Goal: Navigation & Orientation: Find specific page/section

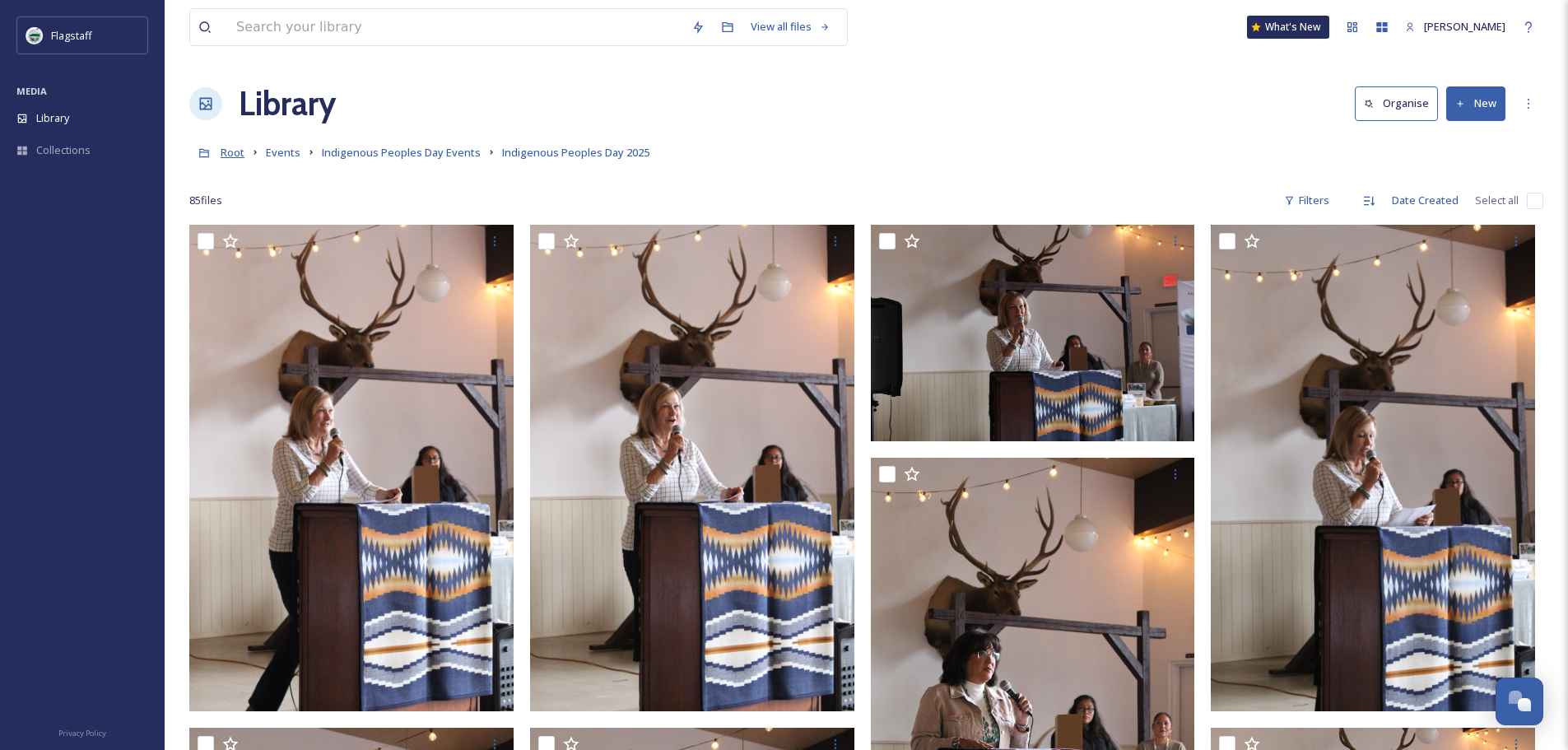
click at [235, 154] on span "Root" at bounding box center [232, 151] width 24 height 14
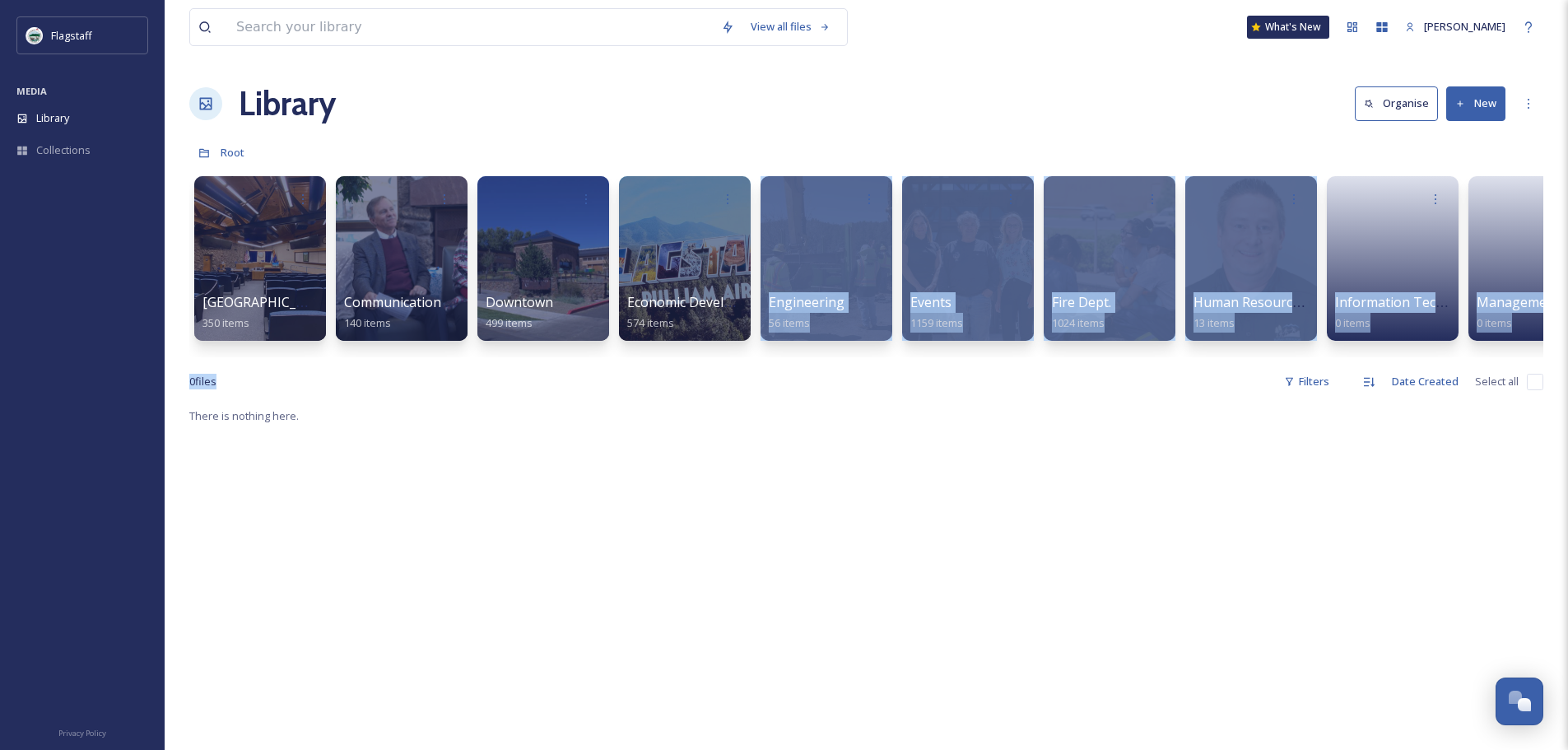
drag, startPoint x: 748, startPoint y: 371, endPoint x: 865, endPoint y: 375, distance: 117.1
click at [865, 375] on div "View all files What's New [PERSON_NAME] Library Organise New Root Your Selectio…" at bounding box center [866, 578] width 1403 height 1156
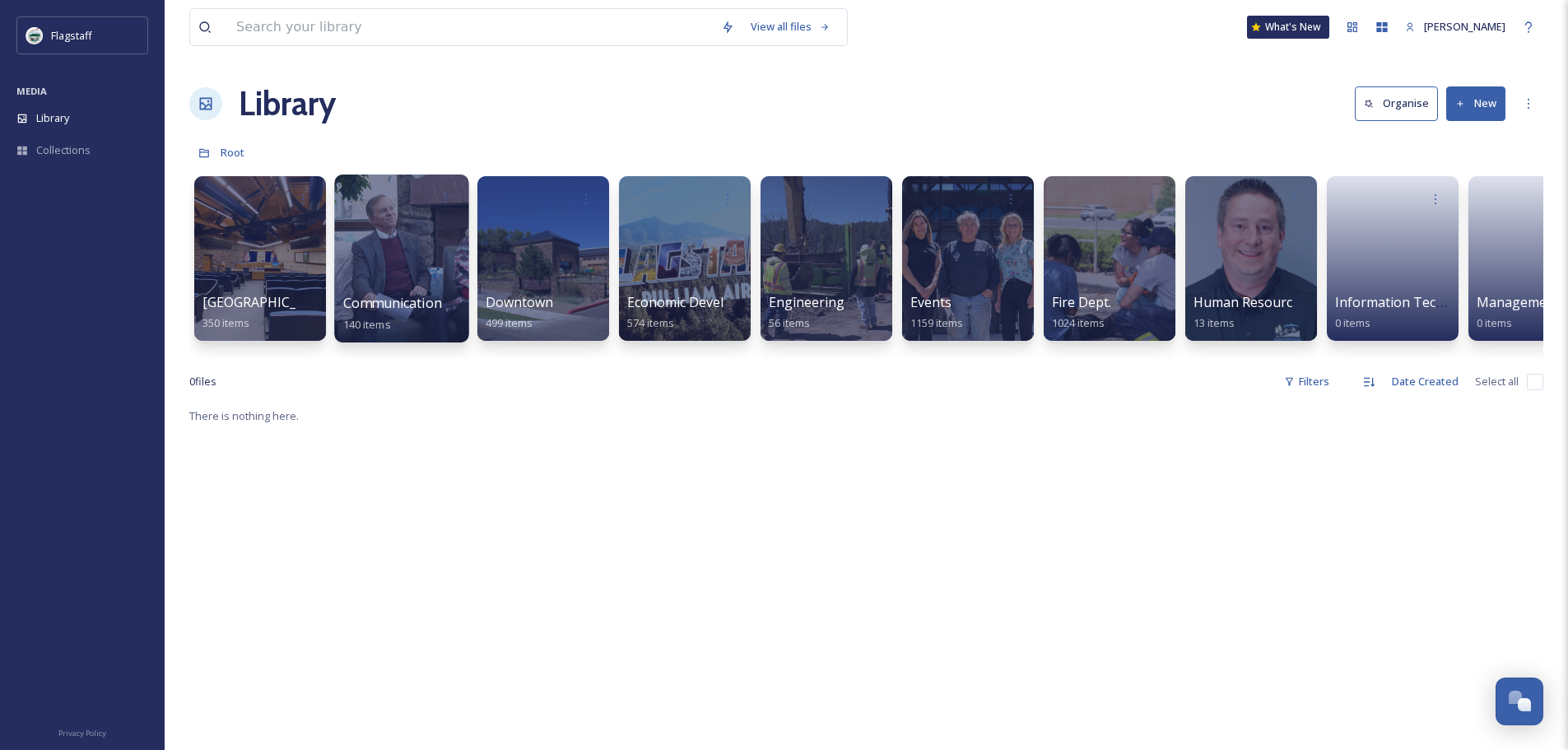
click at [443, 281] on div at bounding box center [401, 258] width 134 height 168
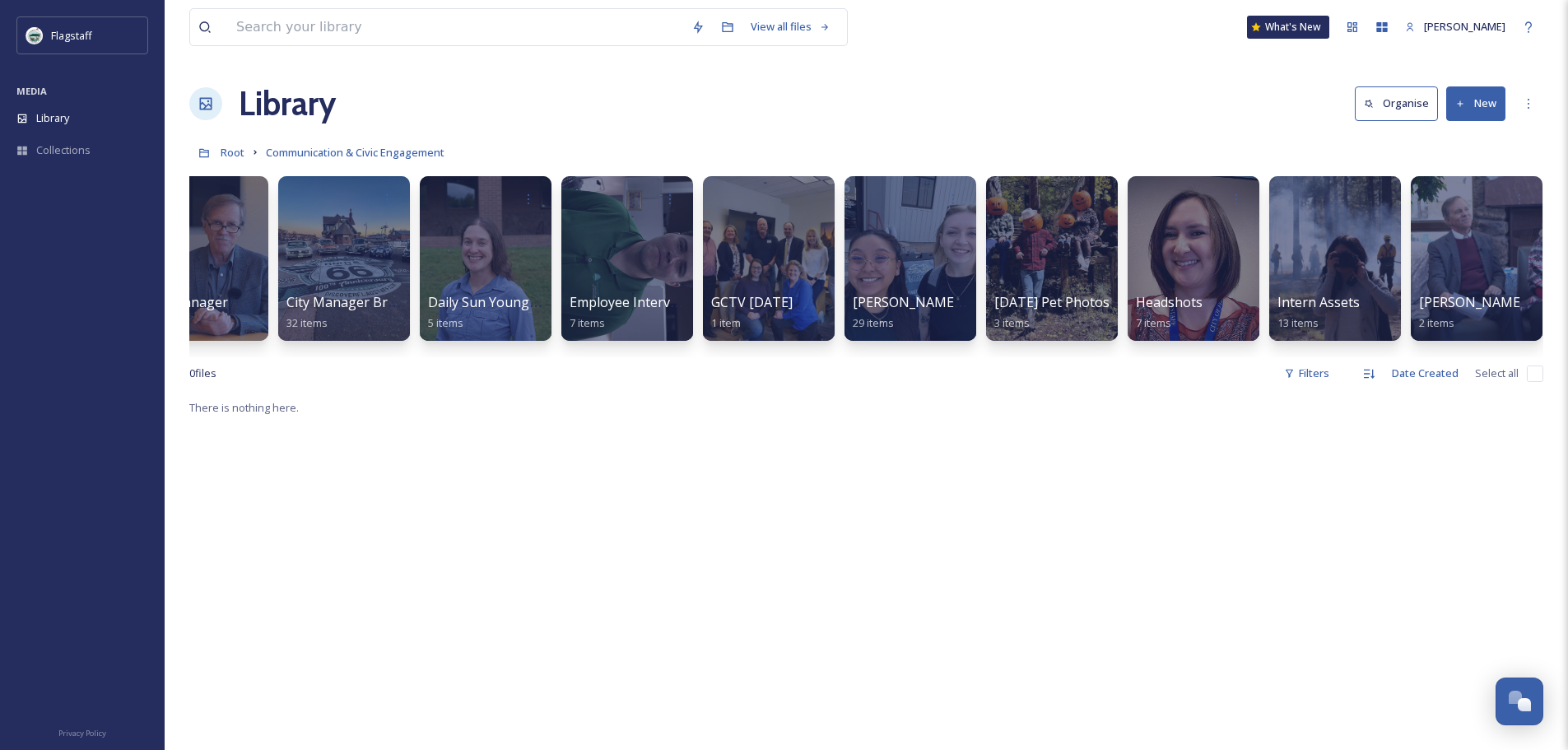
scroll to position [0, 345]
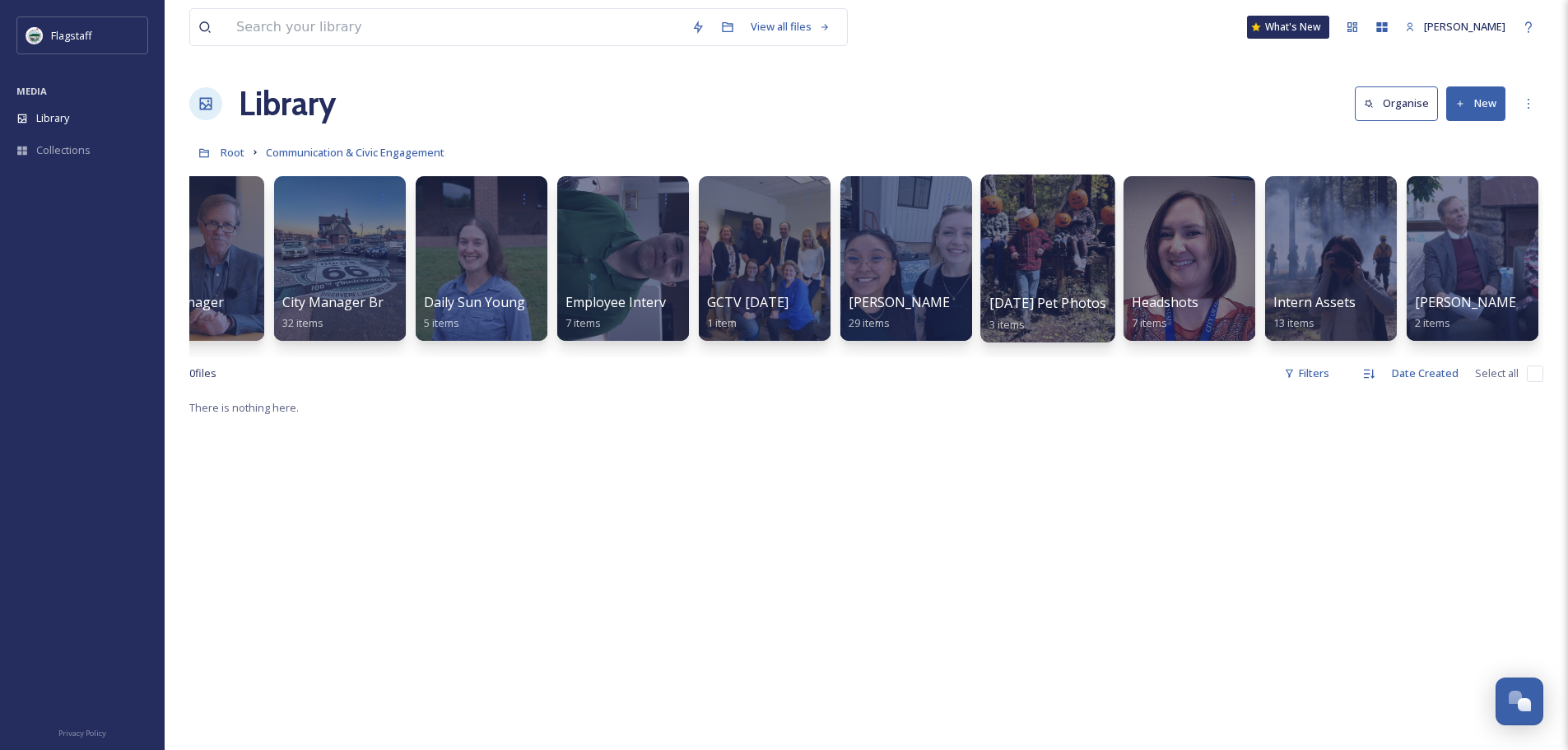
click at [1064, 308] on span "[DATE] Pet Photos" at bounding box center [1047, 303] width 118 height 18
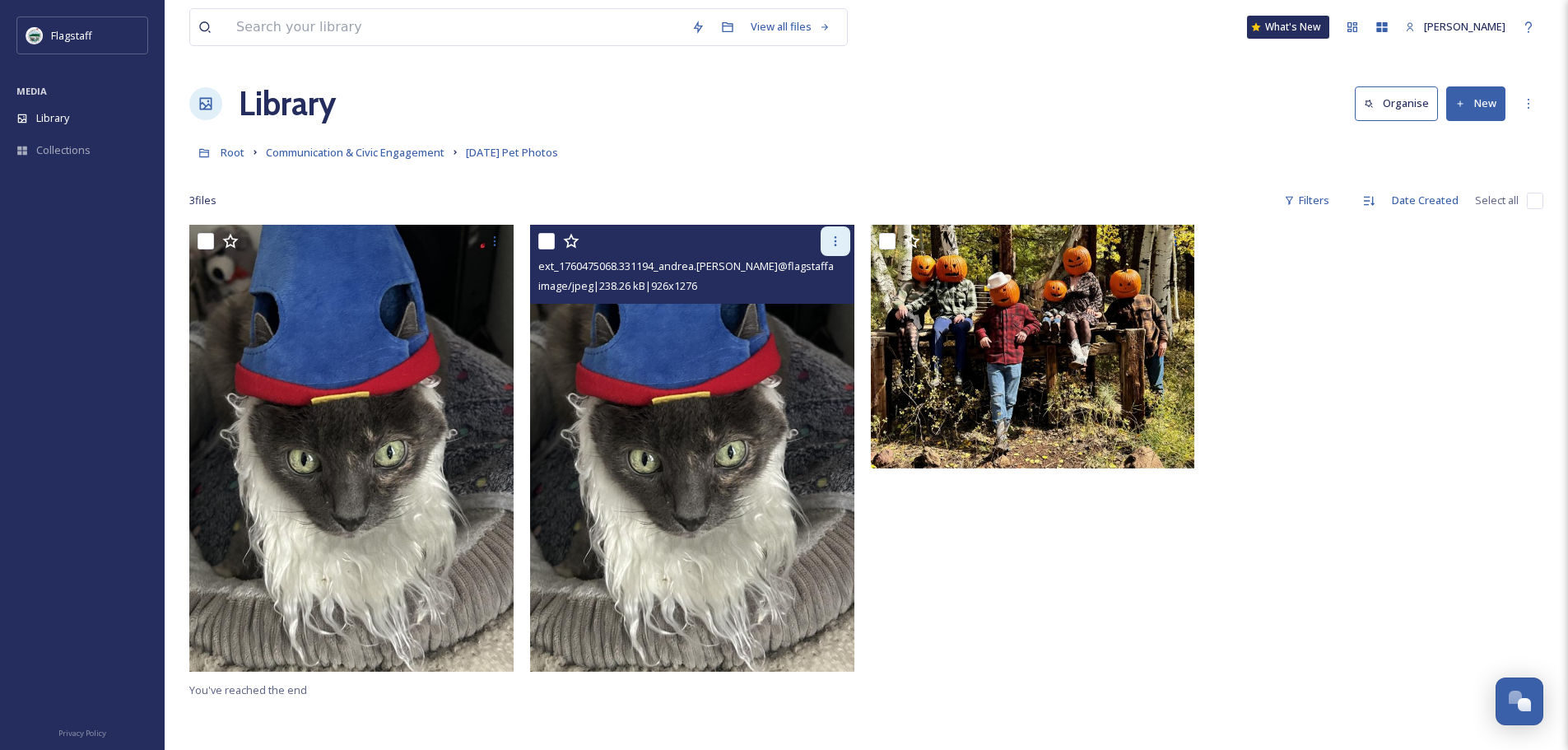
click at [830, 245] on icon at bounding box center [836, 241] width 13 height 13
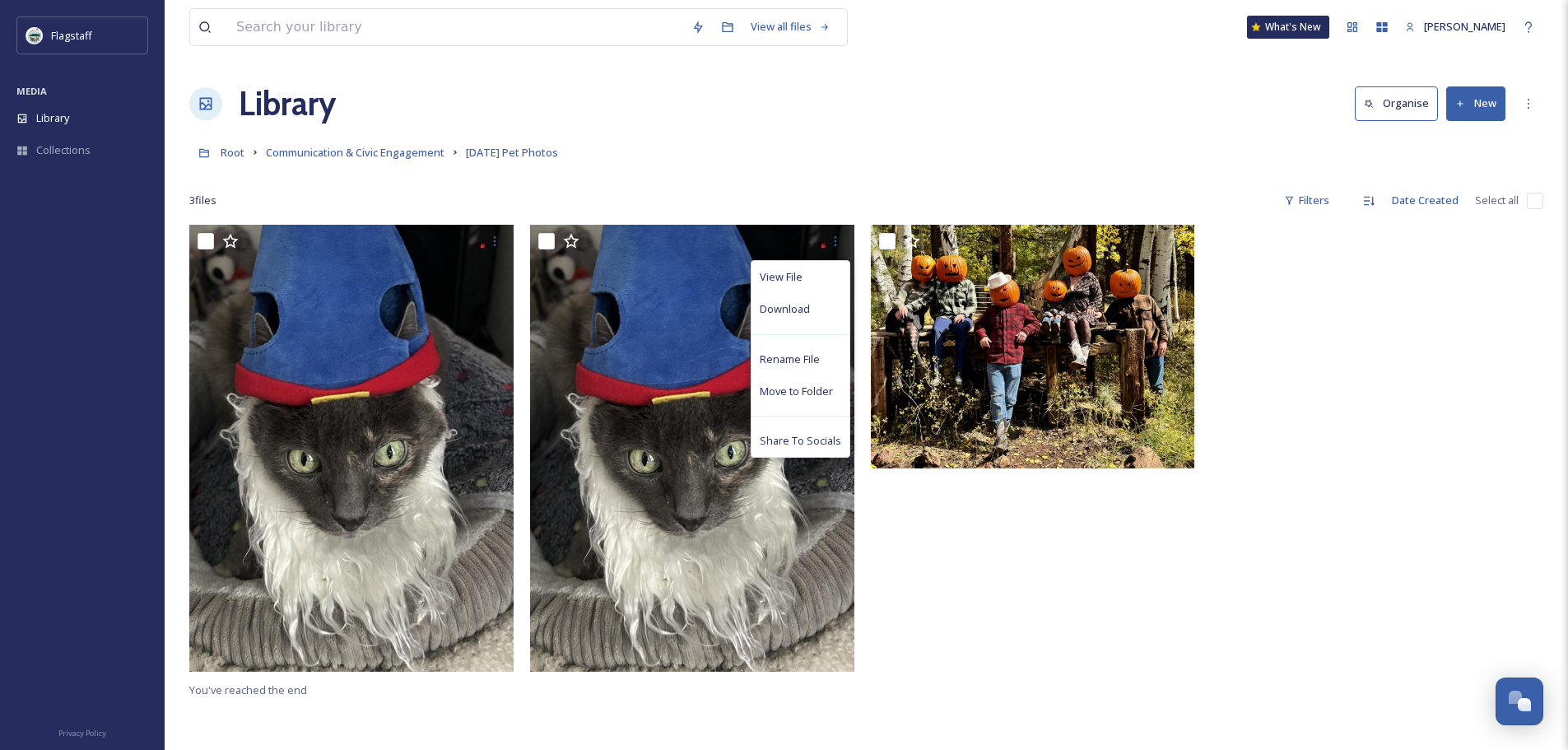
click at [900, 523] on div at bounding box center [1037, 452] width 332 height 455
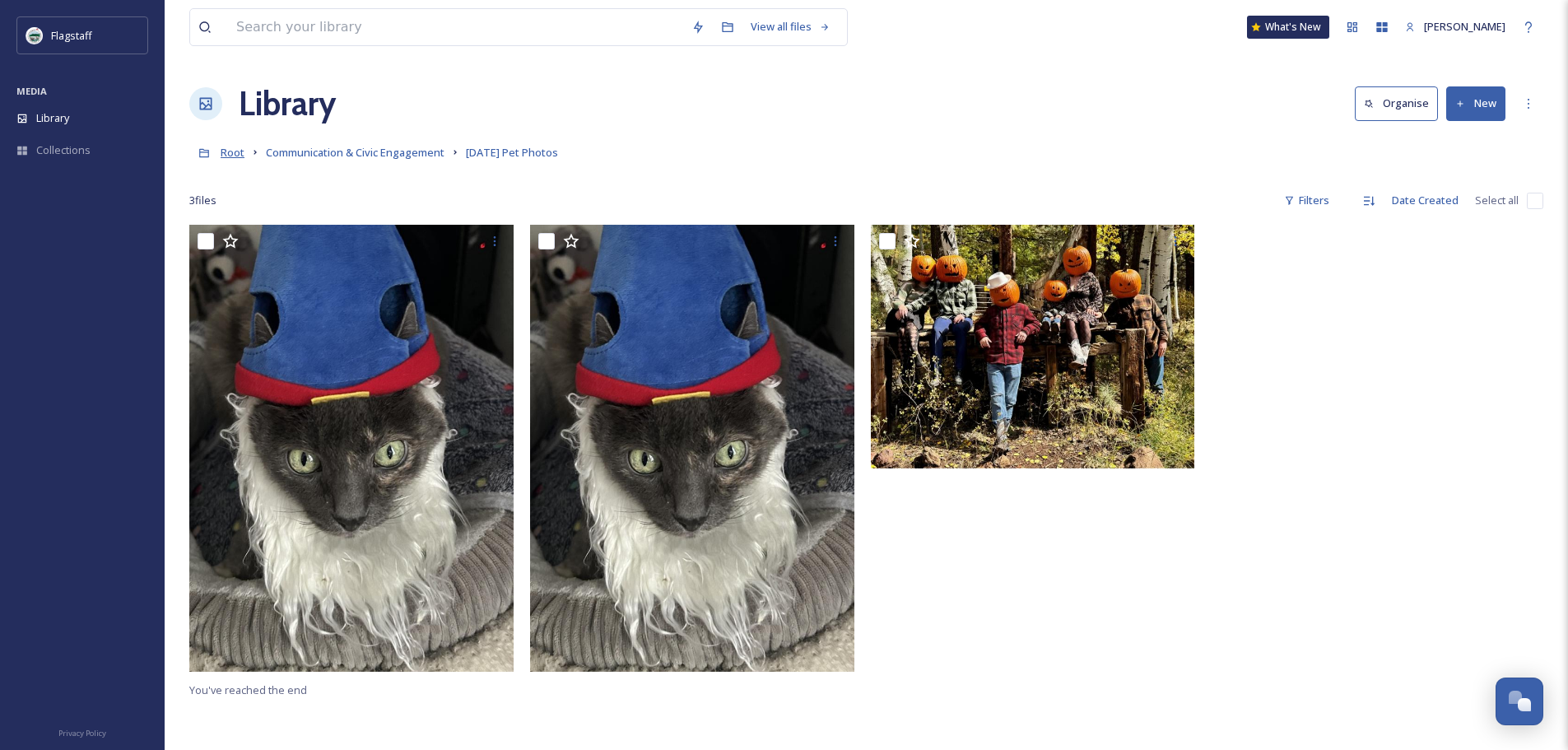
click at [225, 152] on span "Root" at bounding box center [232, 151] width 24 height 14
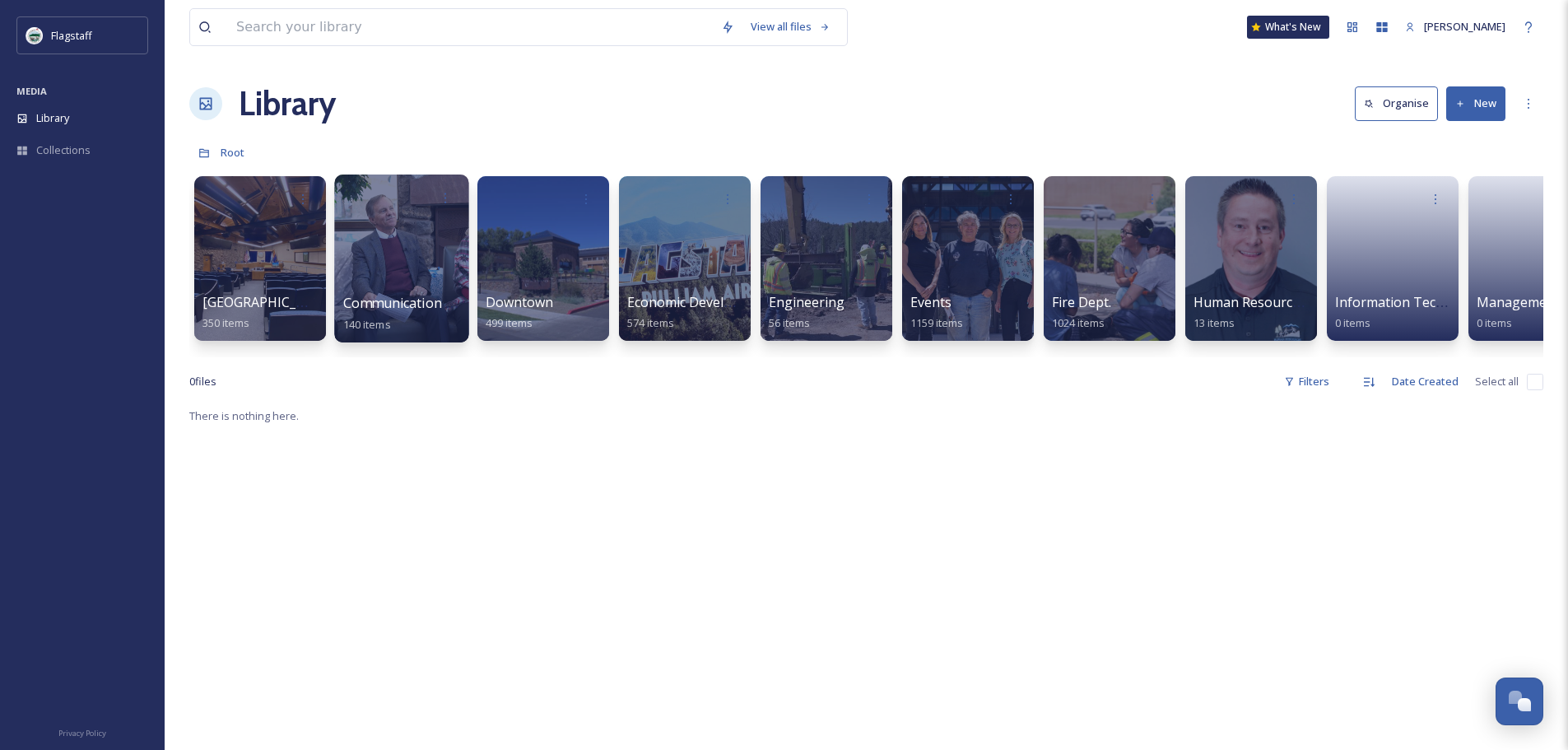
click at [445, 310] on span "Communication & Civic Engagement" at bounding box center [457, 303] width 226 height 18
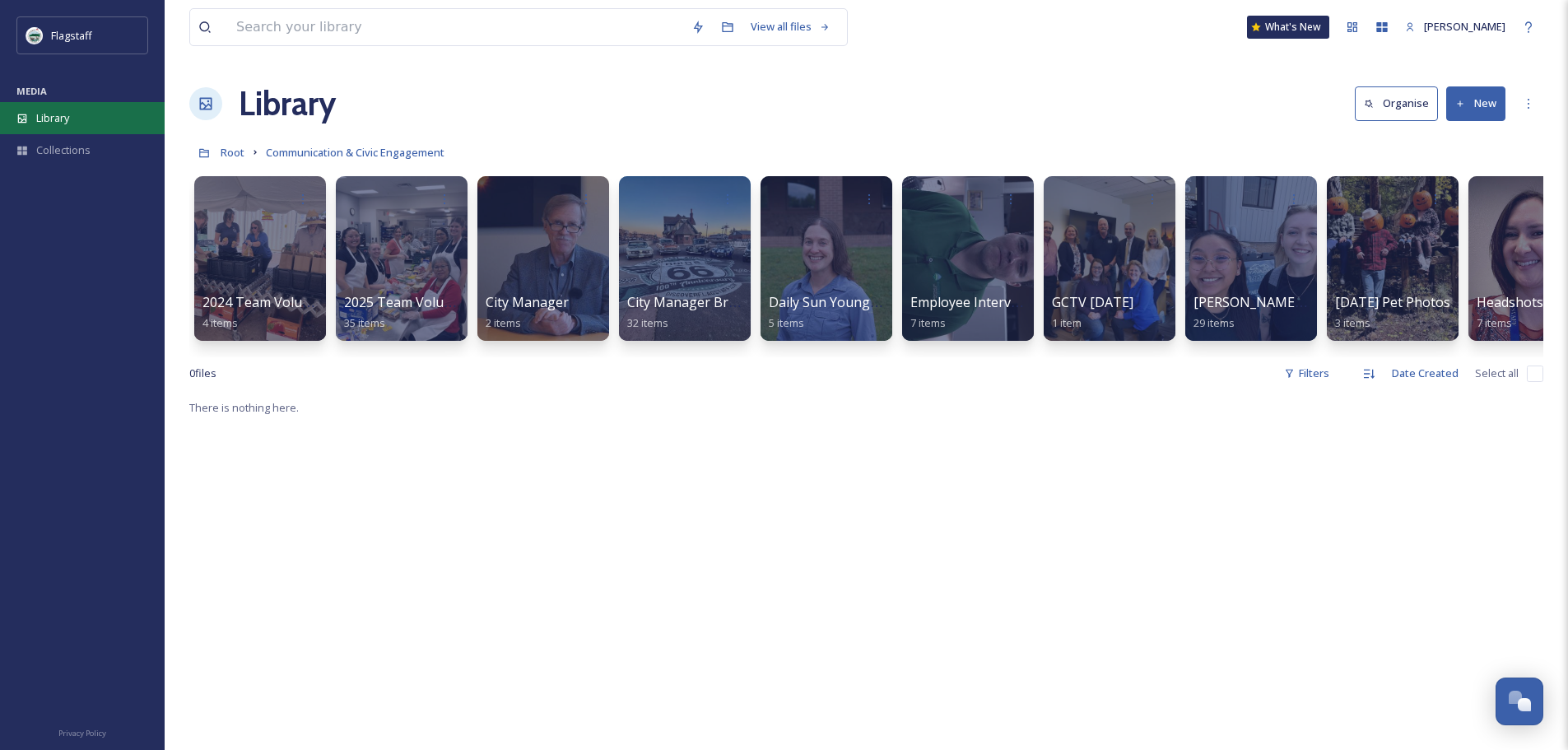
click at [67, 117] on span "Library" at bounding box center [53, 118] width 33 height 15
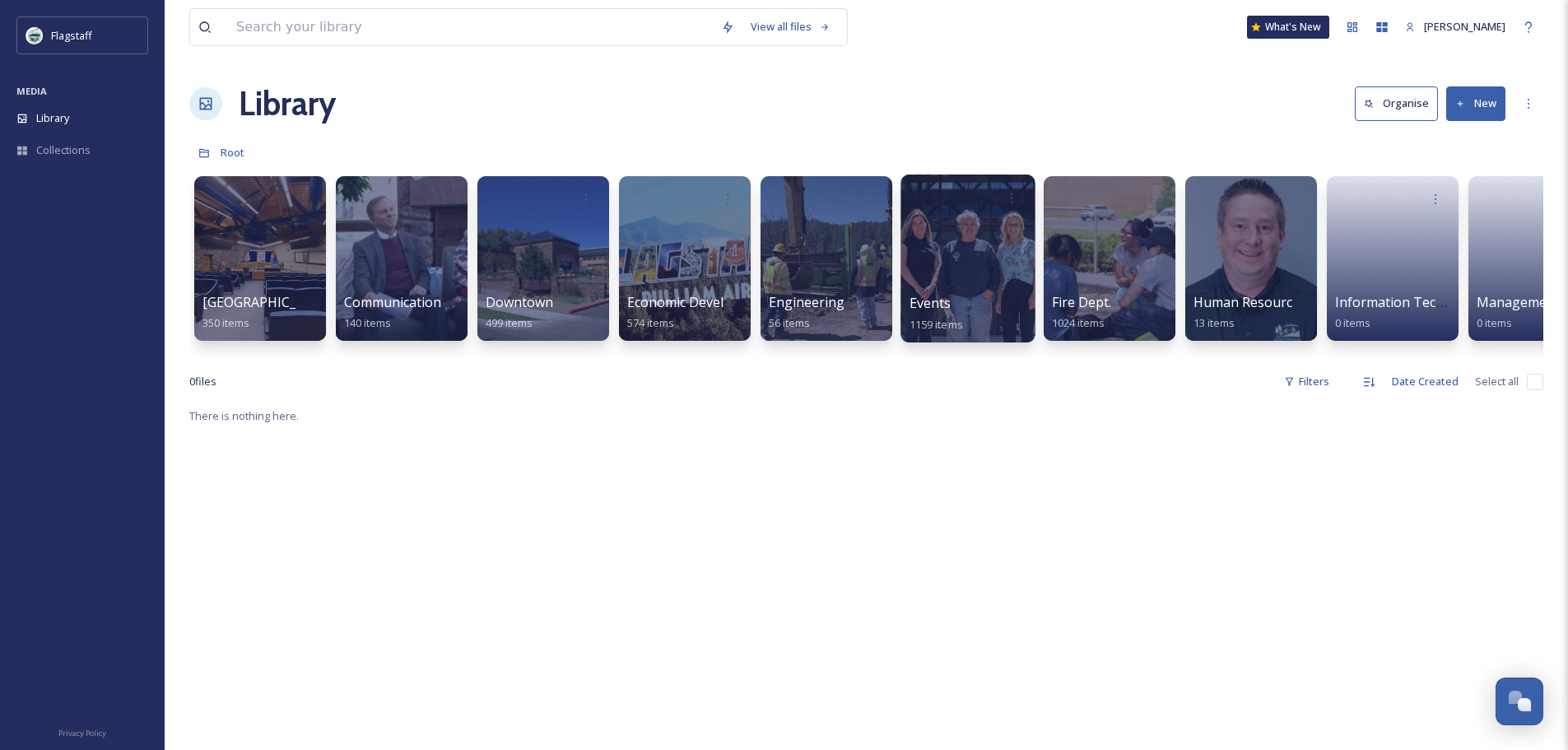
click at [985, 307] on div "Events 1159 items" at bounding box center [968, 313] width 118 height 41
click at [909, 312] on span "Events" at bounding box center [930, 303] width 42 height 18
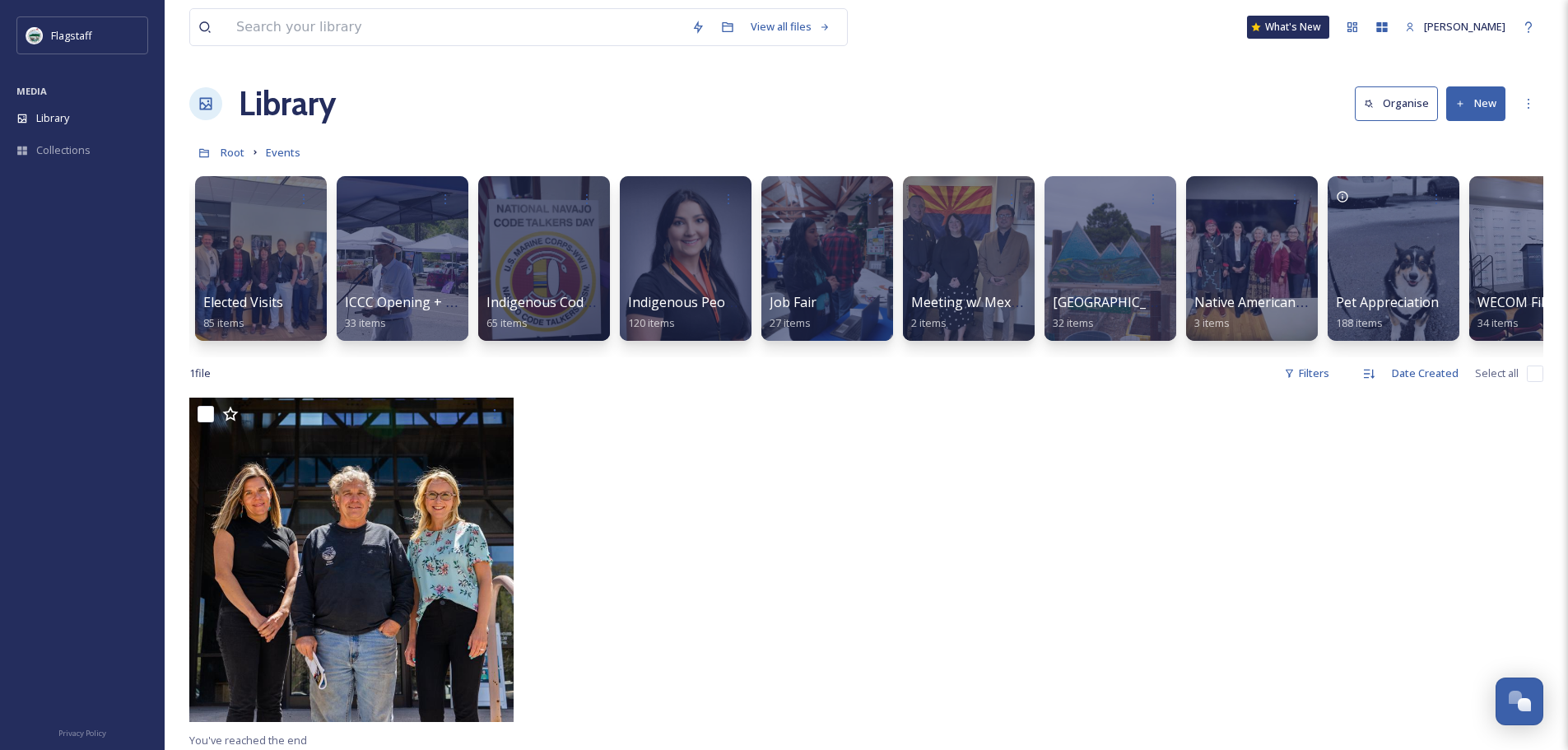
scroll to position [0, 1011]
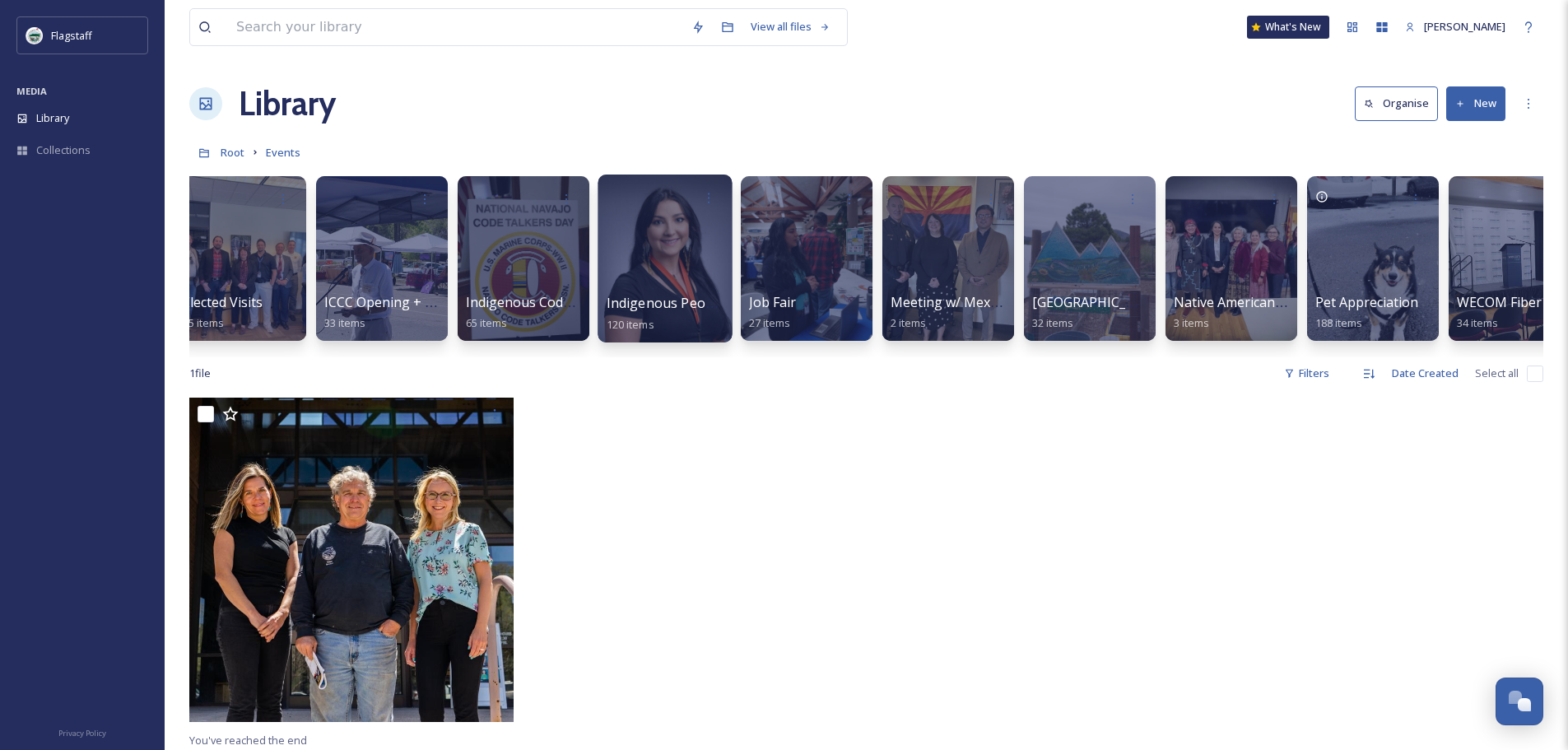
click at [687, 306] on span "Indigenous Peoples Day Events" at bounding box center [706, 303] width 198 height 18
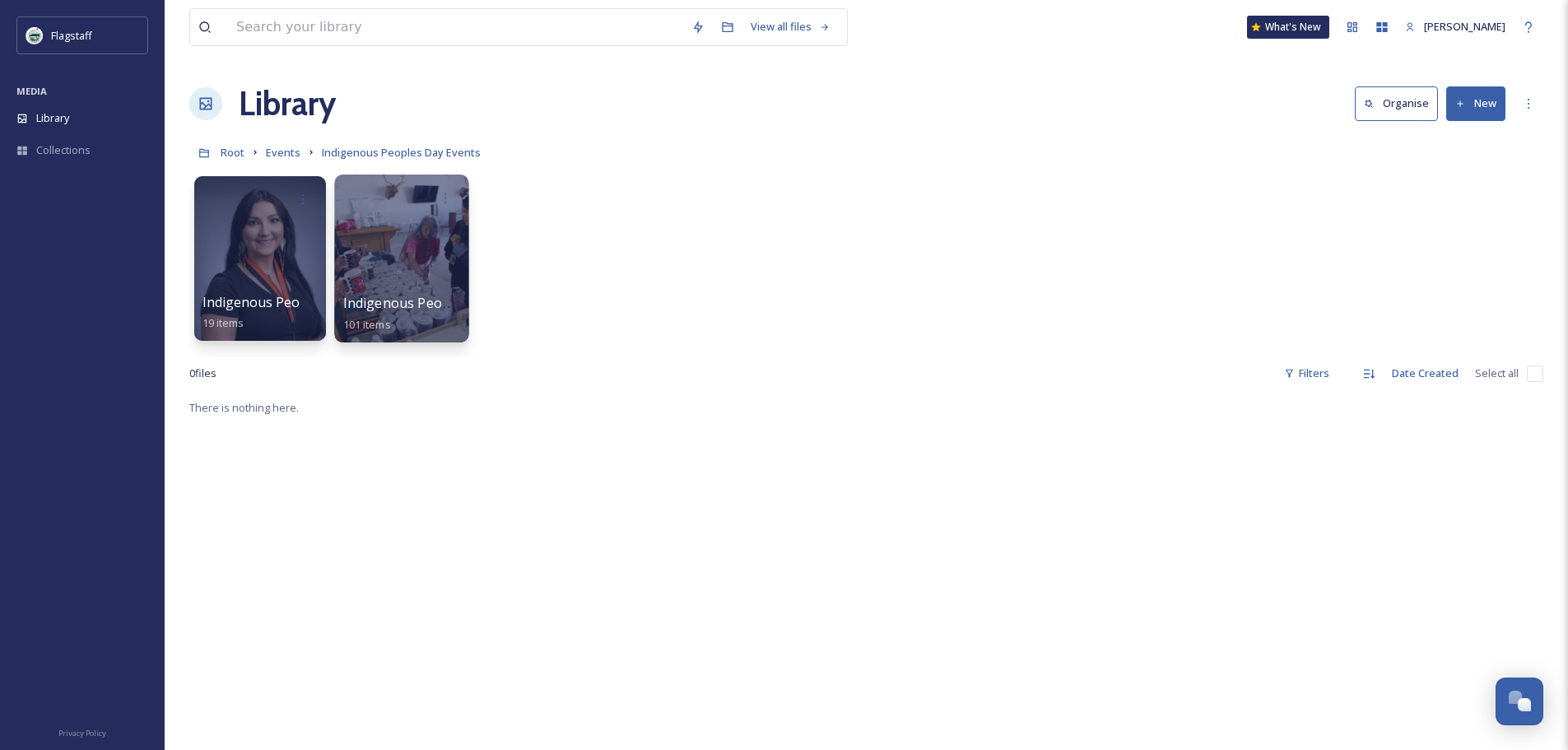
click at [377, 314] on div "Indigenous Peoples Day 2025 101 items" at bounding box center [402, 313] width 118 height 41
click at [393, 300] on span "Indigenous Peoples Day 2025" at bounding box center [437, 303] width 186 height 18
